Goal: Navigation & Orientation: Go to known website

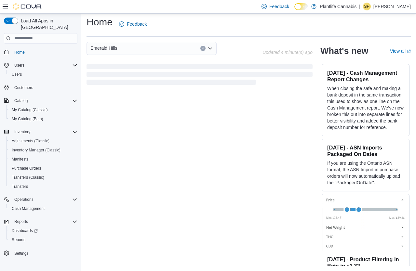
scroll to position [128, 0]
